Goal: Communication & Community: Ask a question

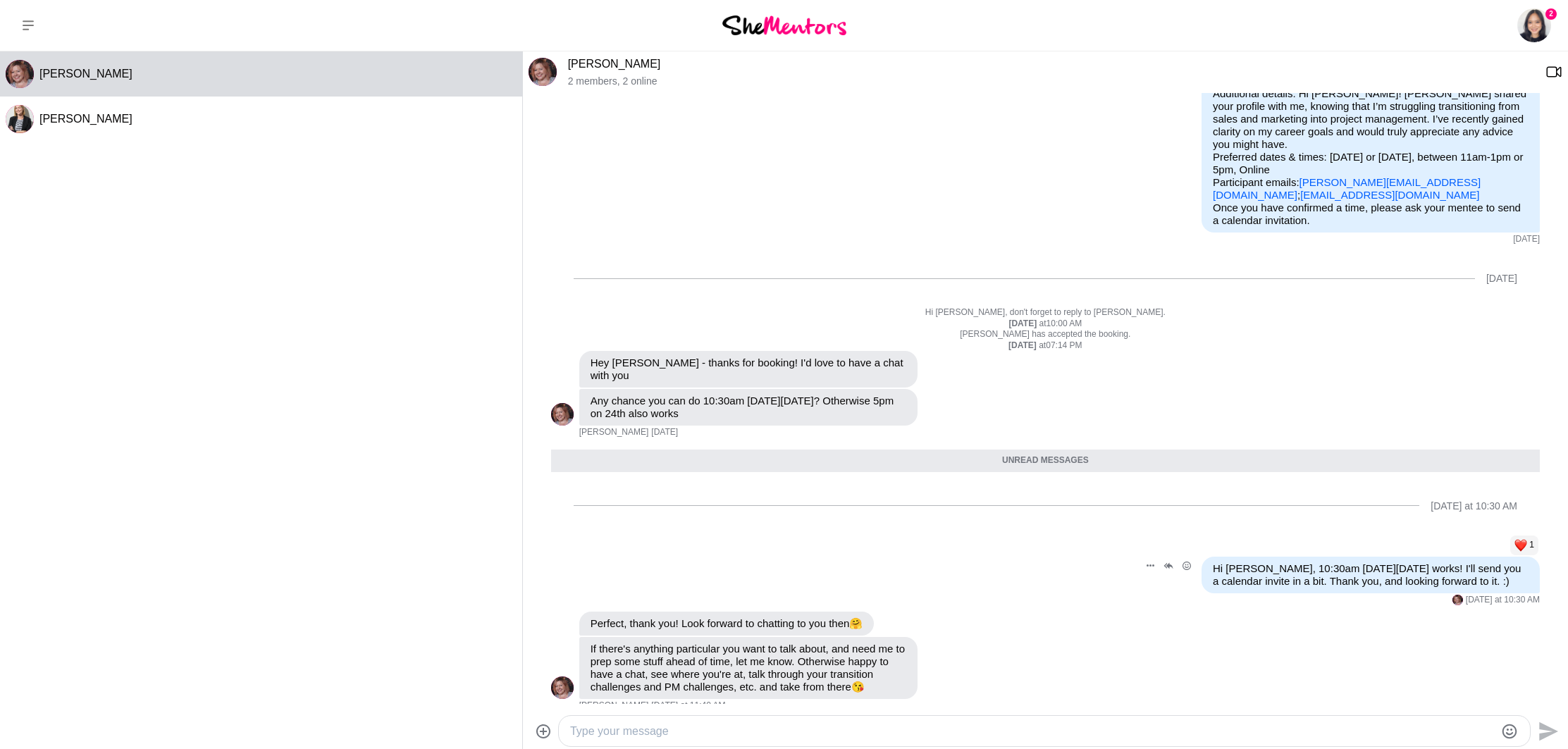
scroll to position [131, 0]
click at [669, 731] on textarea "Type your message" at bounding box center [1033, 732] width 925 height 17
drag, startPoint x: 601, startPoint y: 642, endPoint x: 609, endPoint y: 671, distance: 30.1
click at [609, 670] on p "If there's anything particular you want to talk about, and need me to prep some…" at bounding box center [748, 668] width 316 height 51
click at [609, 671] on p "If there's anything particular you want to talk about, and need me to prep some…" at bounding box center [748, 668] width 316 height 51
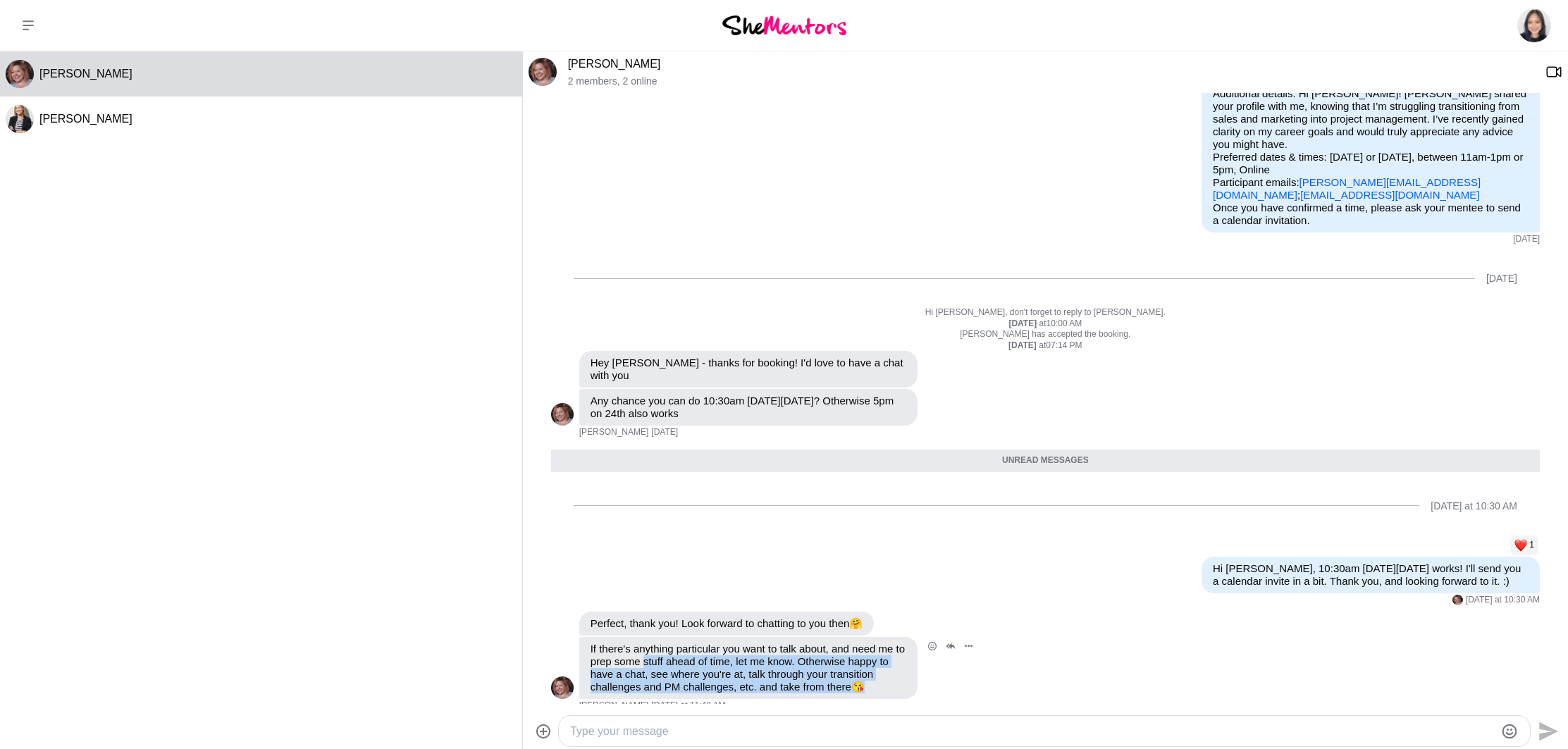
drag, startPoint x: 709, startPoint y: 686, endPoint x: 659, endPoint y: 649, distance: 62.2
click at [659, 649] on div "Reply Pin Mark as unread Flag Mute If there's anything particular you want to t…" at bounding box center [1046, 675] width 989 height 74
click at [659, 649] on p "If there's anything particular you want to talk about, and need me to prep some…" at bounding box center [748, 668] width 316 height 51
drag, startPoint x: 809, startPoint y: 653, endPoint x: 809, endPoint y: 676, distance: 23.0
click at [809, 676] on p "If there's anything particular you want to talk about, and need me to prep some…" at bounding box center [748, 668] width 316 height 51
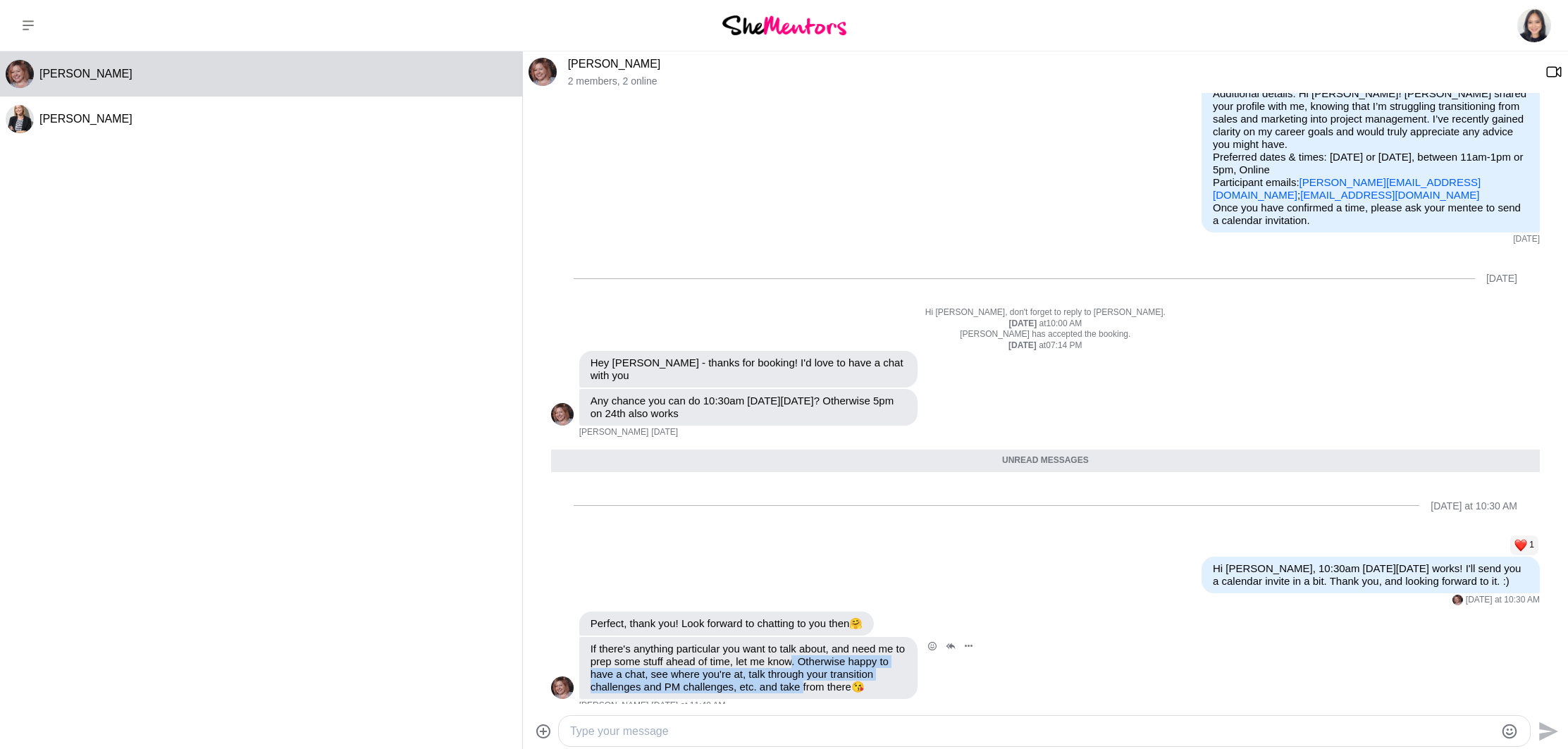
click at [809, 676] on p "If there's anything particular you want to talk about, and need me to prep some…" at bounding box center [748, 668] width 316 height 51
drag, startPoint x: 714, startPoint y: 676, endPoint x: 702, endPoint y: 663, distance: 17.7
click at [702, 663] on p "If there's anything particular you want to talk about, and need me to prep some…" at bounding box center [748, 668] width 316 height 51
click at [701, 660] on p "If there's anything particular you want to talk about, and need me to prep some…" at bounding box center [748, 668] width 316 height 51
click at [694, 720] on div at bounding box center [1044, 731] width 971 height 30
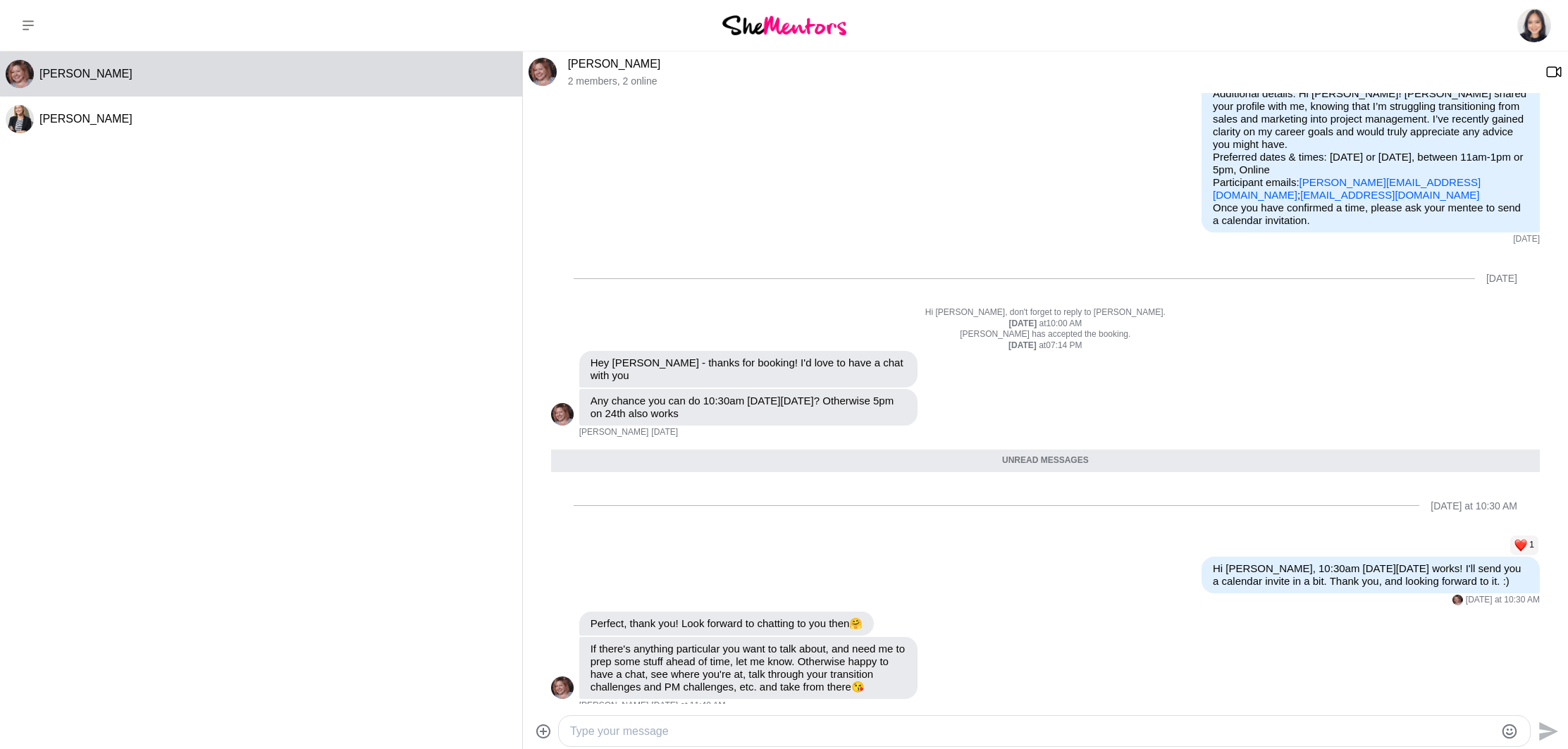
click at [676, 729] on textarea "Type your message" at bounding box center [1033, 732] width 925 height 17
click at [380, 451] on div "[PERSON_NAME] [PERSON_NAME]" at bounding box center [261, 397] width 522 height 692
click at [754, 734] on textarea "Type your message" at bounding box center [1033, 732] width 925 height 17
click at [796, 730] on textarea "Type your message" at bounding box center [1033, 732] width 925 height 17
type textarea "H"
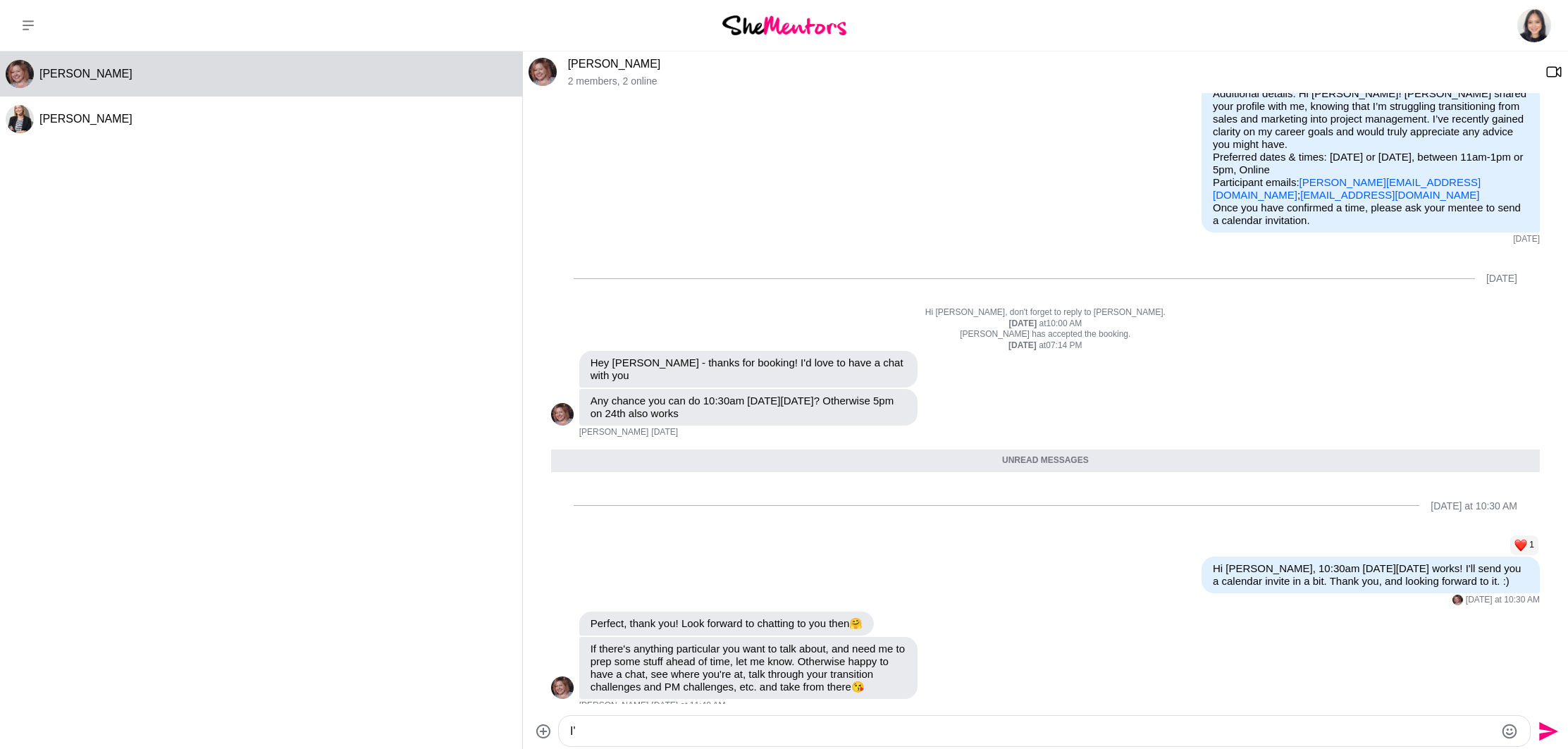
type textarea "I"
type textarea "Nothing in particular, but just"
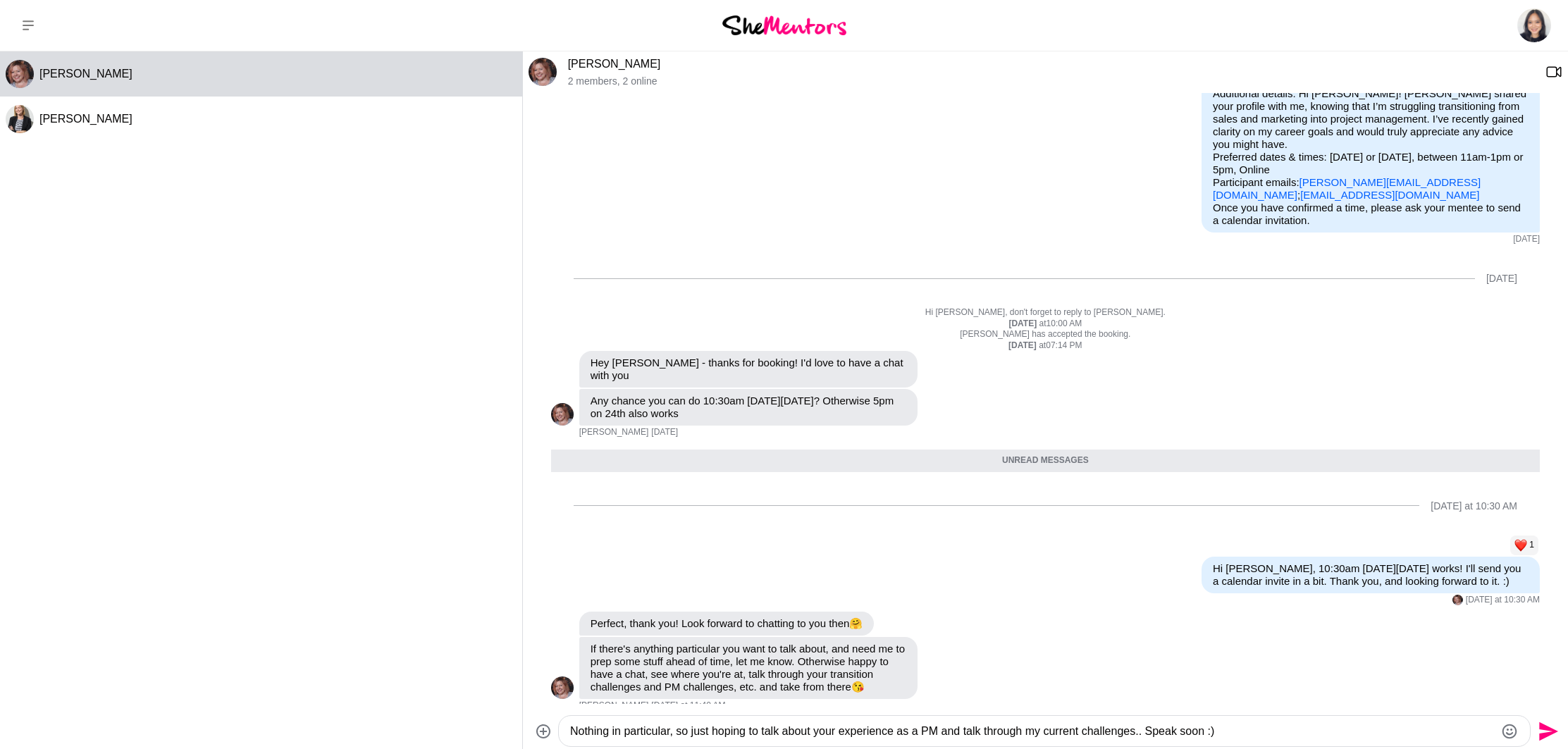
click at [1155, 729] on textarea "Nothing in particular, so just hoping to talk about your experience as a PM and…" at bounding box center [1033, 732] width 925 height 17
click at [1300, 726] on textarea "Nothing in particular, so just hoping to talk about your experience as a PM and…" at bounding box center [1033, 732] width 925 height 17
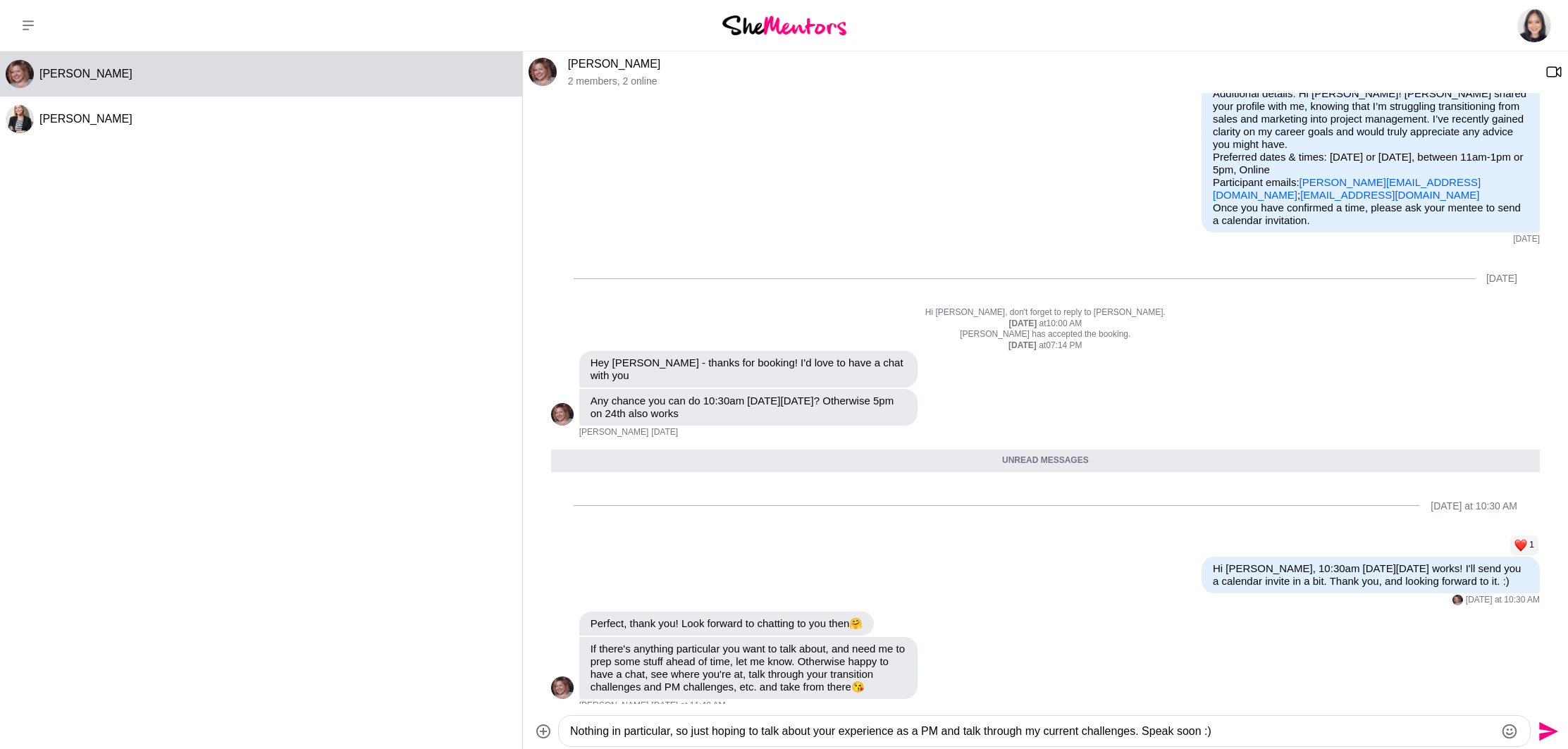
click at [1300, 726] on textarea "Nothing in particular, so just hoping to talk about your experience as a PM and…" at bounding box center [1033, 732] width 925 height 17
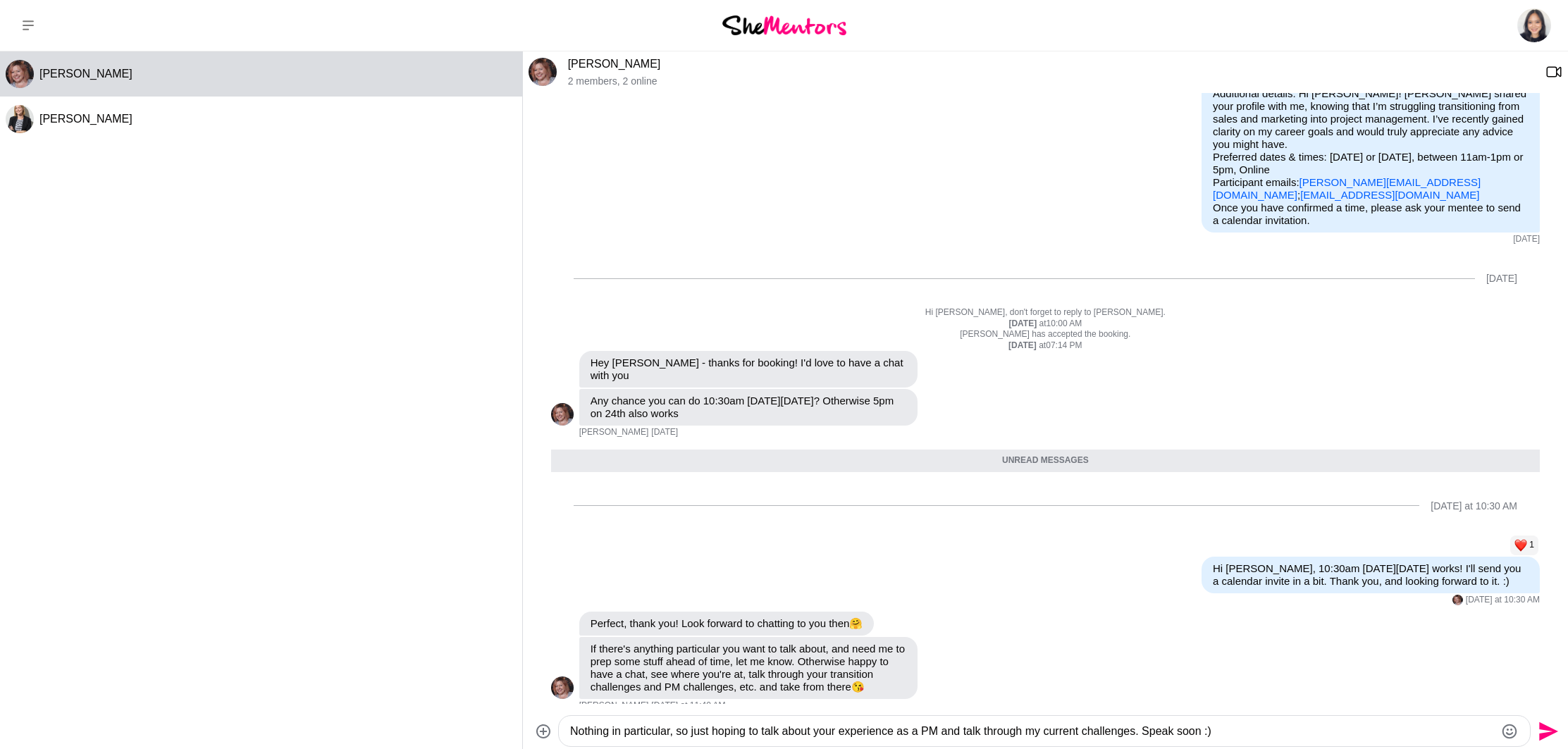
click at [1300, 726] on textarea "Nothing in particular, so just hoping to talk about your experience as a PM and…" at bounding box center [1033, 732] width 925 height 17
click at [696, 729] on textarea "Nothing in particular, so just hoping to talk about your experience as a PM and…" at bounding box center [1033, 732] width 925 height 17
click at [854, 732] on textarea "Nothing in particular, so just hoping to talk about your experience as a PM and…" at bounding box center [1033, 732] width 925 height 17
click at [947, 728] on textarea "Nothing in particular, so just hoping to talk about your experience as a PM and…" at bounding box center [1033, 732] width 925 height 17
click at [1300, 735] on textarea "Nothing in particular, so just hoping to talk about your experience as a PM and…" at bounding box center [1033, 732] width 925 height 17
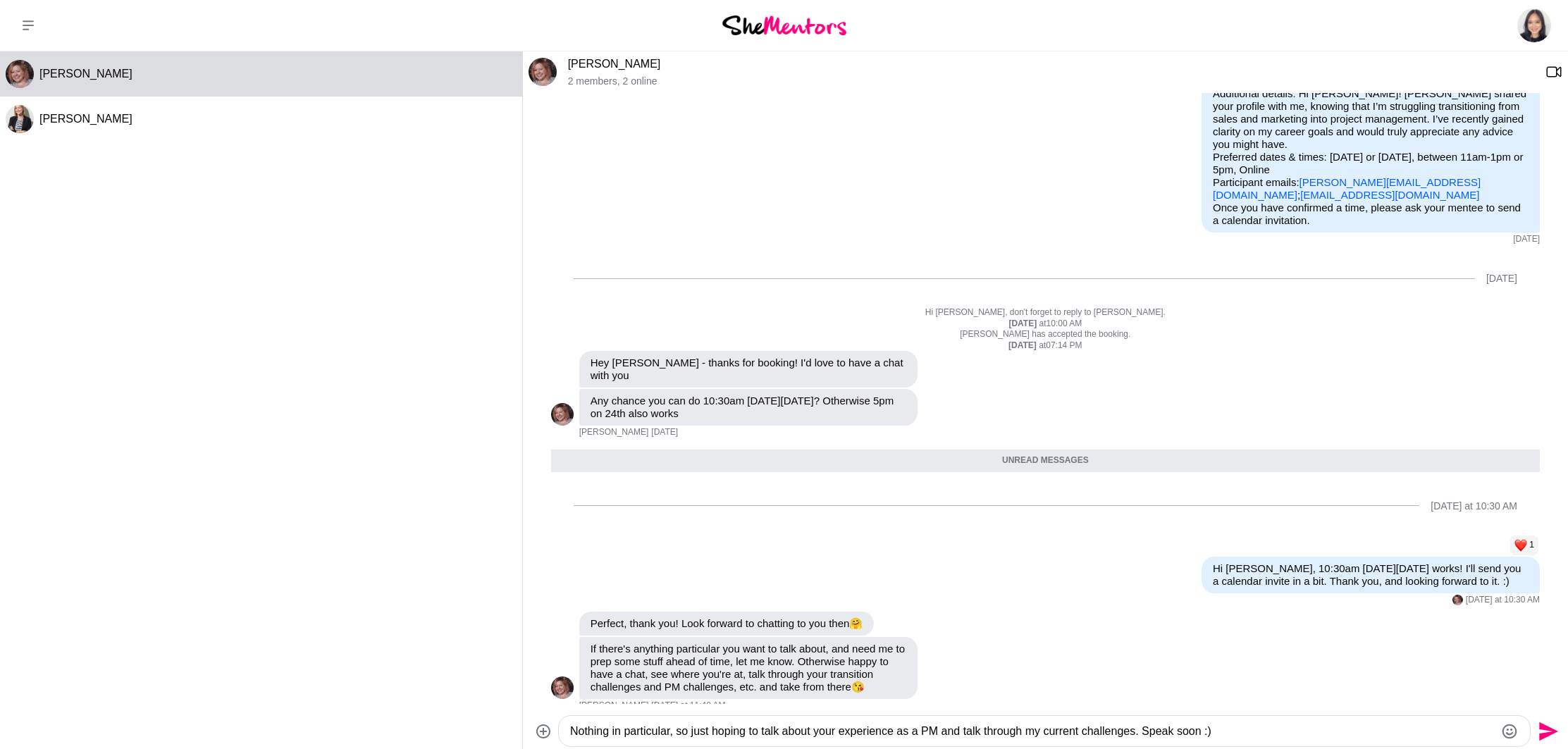
click at [1261, 733] on textarea "Nothing in particular, so just hoping to talk about your experience as a PM and…" at bounding box center [1033, 732] width 925 height 17
drag, startPoint x: 940, startPoint y: 726, endPoint x: 905, endPoint y: 730, distance: 35.2
click at [905, 730] on textarea "Nothing in particular, so just hoping to talk about your experience as a PM and…" at bounding box center [1033, 732] width 925 height 17
click at [1369, 733] on textarea "Nothing in particular, so just hoping to talk about your experience in project …" at bounding box center [1033, 732] width 925 height 17
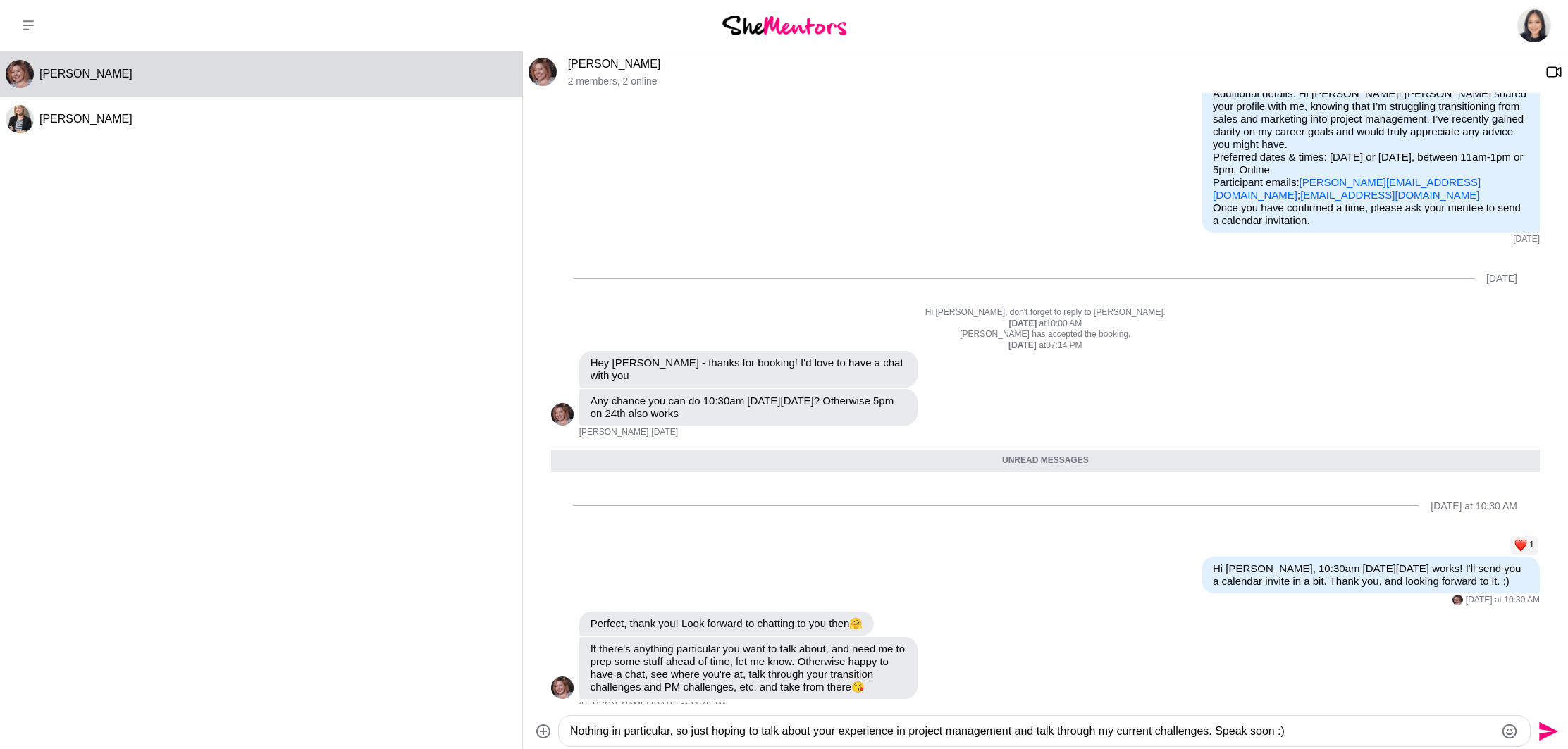
click at [1332, 726] on textarea "Nothing in particular, so just hoping to talk about your experience in project …" at bounding box center [1033, 732] width 925 height 17
drag, startPoint x: 687, startPoint y: 732, endPoint x: 524, endPoint y: 717, distance: 163.7
click at [524, 717] on div "Nothing in particular, so just hoping to talk about your experience in project …" at bounding box center [1046, 731] width 1046 height 37
click at [801, 735] on textarea "I'm just hoping to talk about your experience in project management and talk th…" at bounding box center [1033, 732] width 925 height 17
click at [965, 743] on div "I'm just hoping to talk about your experience in project management and talk th…" at bounding box center [1044, 731] width 971 height 30
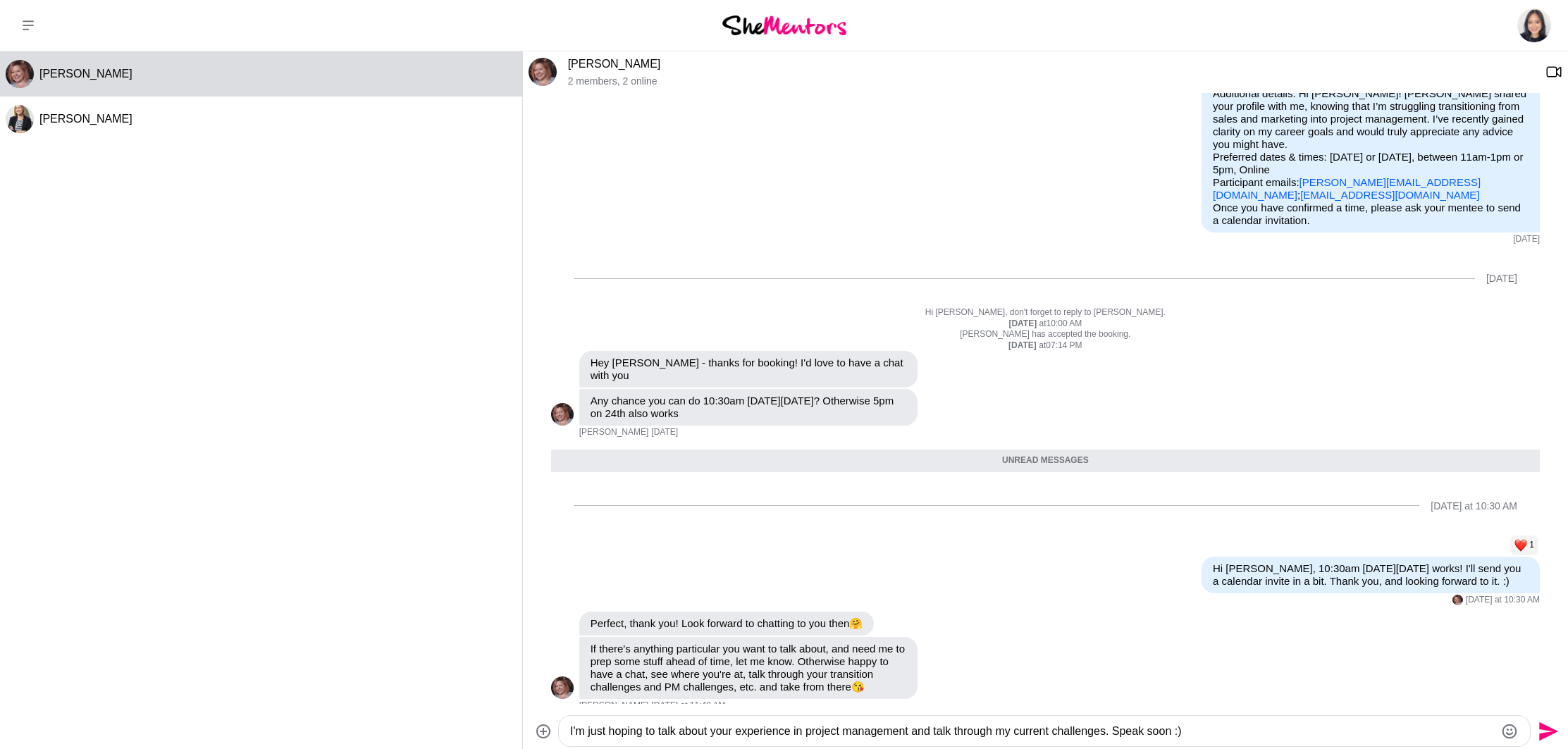
click at [977, 732] on textarea "I'm just hoping to talk about your experience in project management and talk th…" at bounding box center [1033, 732] width 925 height 17
drag, startPoint x: 1240, startPoint y: 730, endPoint x: 1247, endPoint y: 729, distance: 7.1
click at [1240, 730] on textarea "I'm just hoping to talk about your experience in project management and talk th…" at bounding box center [1033, 732] width 925 height 17
drag, startPoint x: 1143, startPoint y: 730, endPoint x: 1125, endPoint y: 728, distance: 18.1
click at [1125, 728] on textarea "I'm just hoping to talk about your experience in project management and talk th…" at bounding box center [1033, 732] width 925 height 17
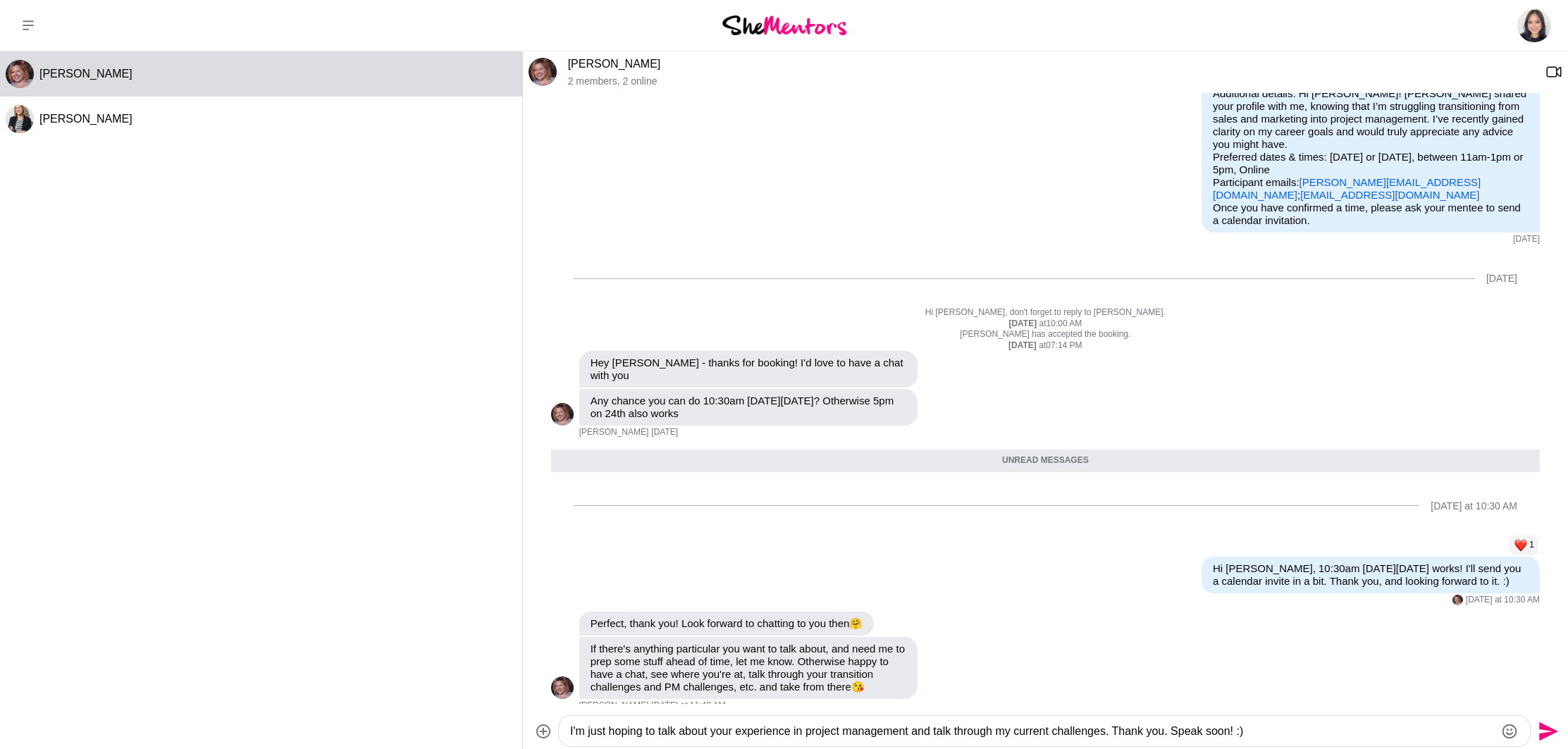
click at [920, 730] on textarea "I'm just hoping to talk about your experience in project management and talk th…" at bounding box center [1033, 732] width 925 height 17
click at [921, 729] on textarea "I'm just hoping to talk about your experience in project management, certificat…" at bounding box center [1033, 732] width 925 height 17
click at [1297, 725] on textarea "I'm just hoping to talk about your experience in project management and talk th…" at bounding box center [1033, 732] width 925 height 17
click at [914, 729] on textarea "I'm just hoping to talk about your experience in project management and talk th…" at bounding box center [1033, 732] width 925 height 17
click at [920, 731] on textarea "I'm just hoping to talk about your experience in project management and talk th…" at bounding box center [1033, 732] width 925 height 17
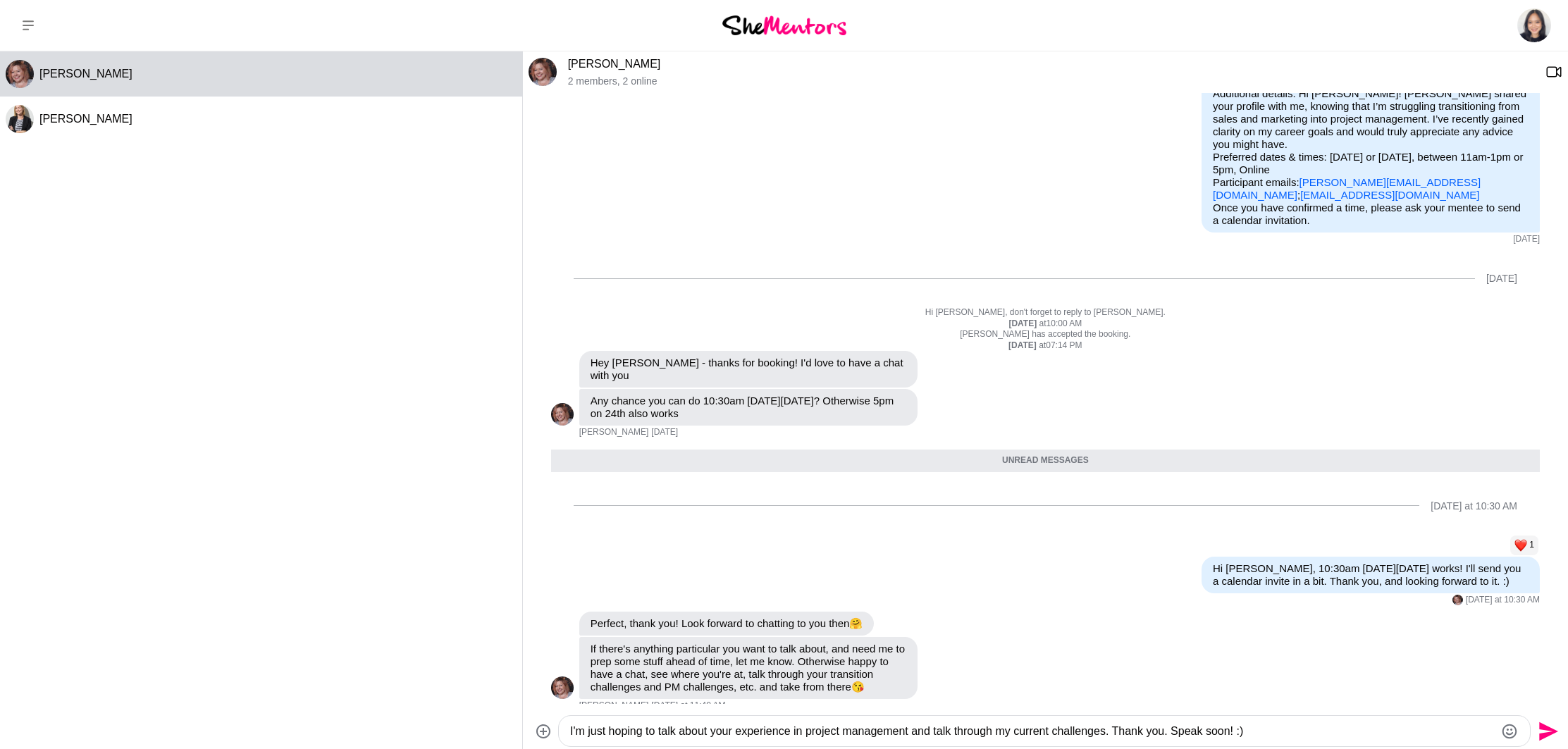
click at [1313, 727] on textarea "I'm just hoping to talk about your experience in project management and talk th…" at bounding box center [1033, 732] width 925 height 17
type textarea "I'm just hoping to talk about your experience in project management and talk th…"
click at [1544, 730] on icon "Send" at bounding box center [1547, 731] width 23 height 23
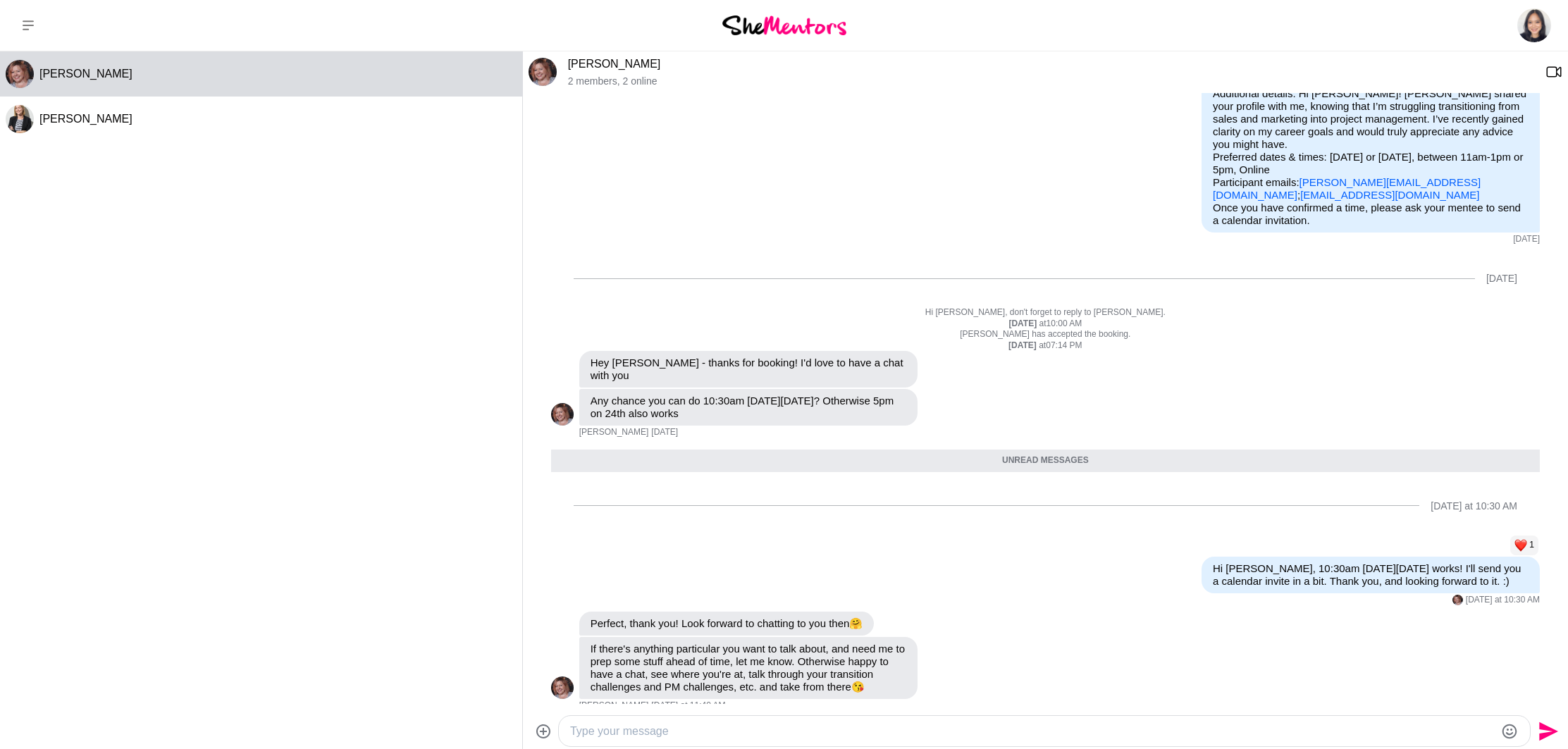
scroll to position [256, 0]
